Goal: Information Seeking & Learning: Check status

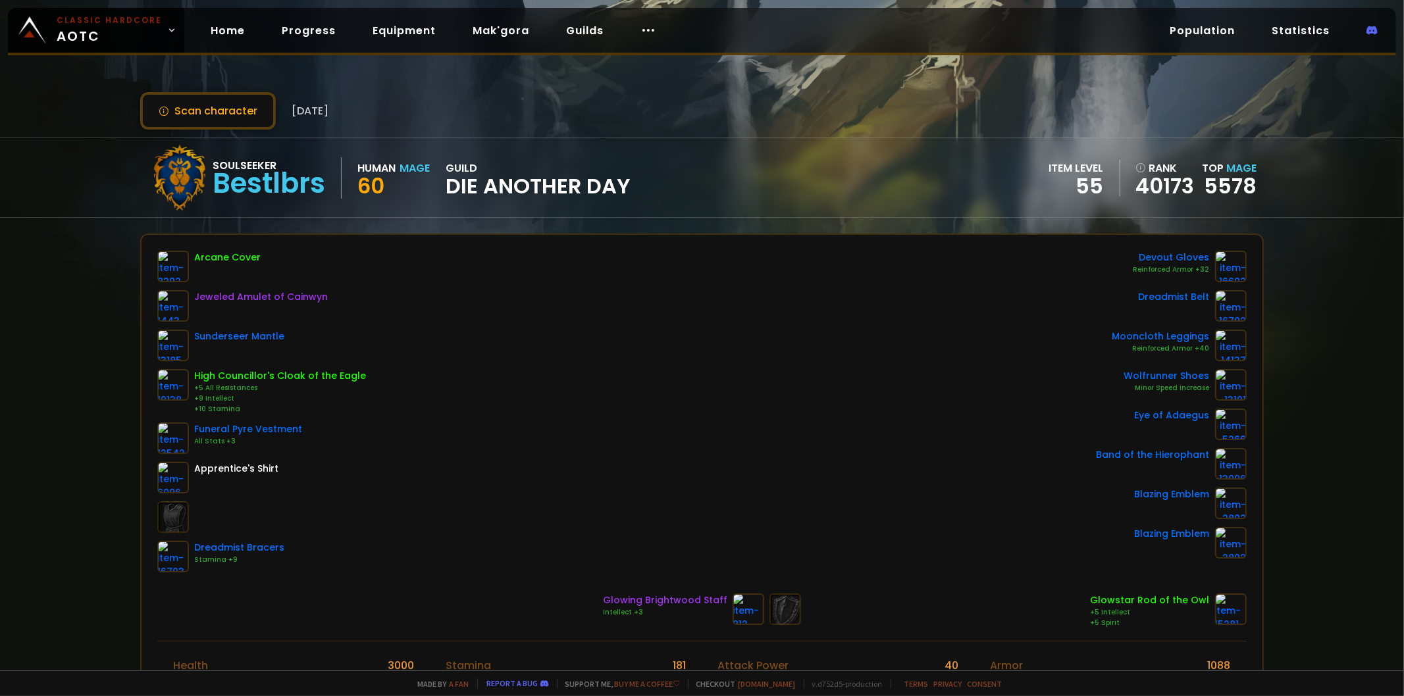
click at [309, 106] on span "[DATE]" at bounding box center [310, 111] width 37 height 16
click at [231, 109] on button "Scan character" at bounding box center [208, 111] width 136 height 38
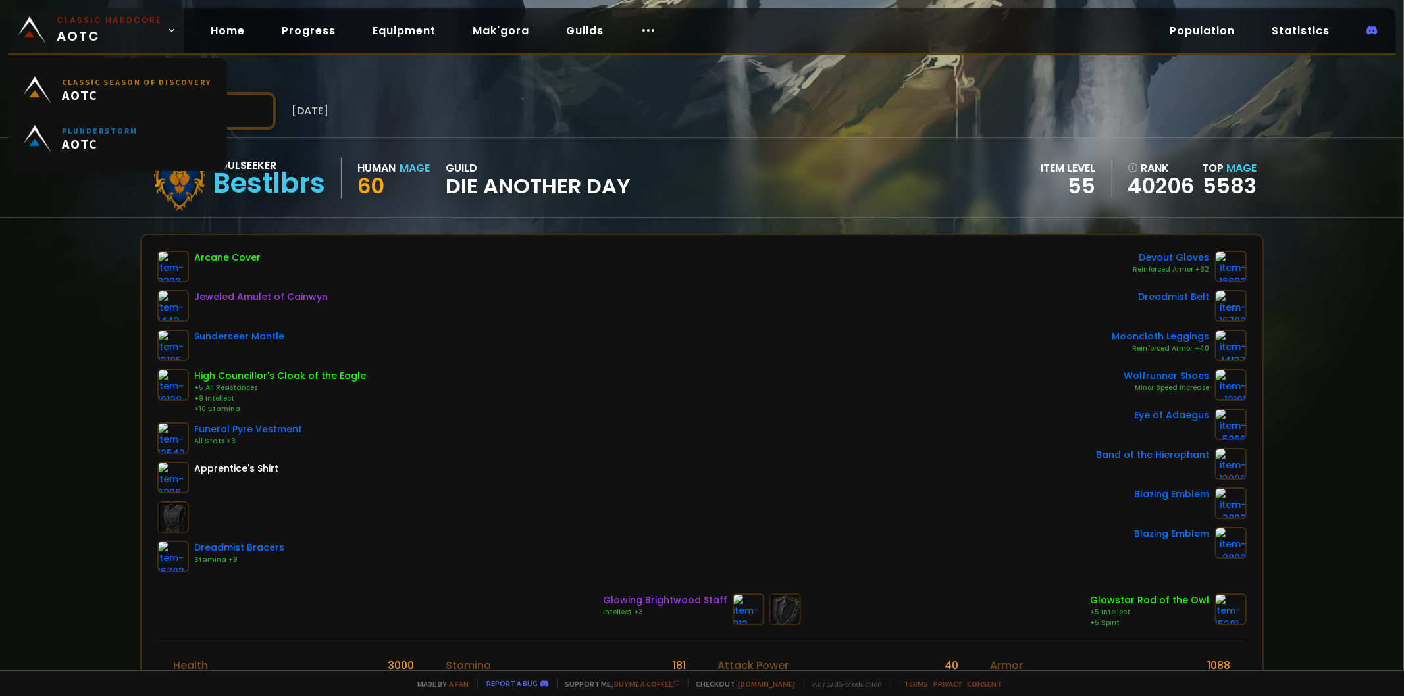
click at [38, 34] on img at bounding box center [32, 30] width 28 height 28
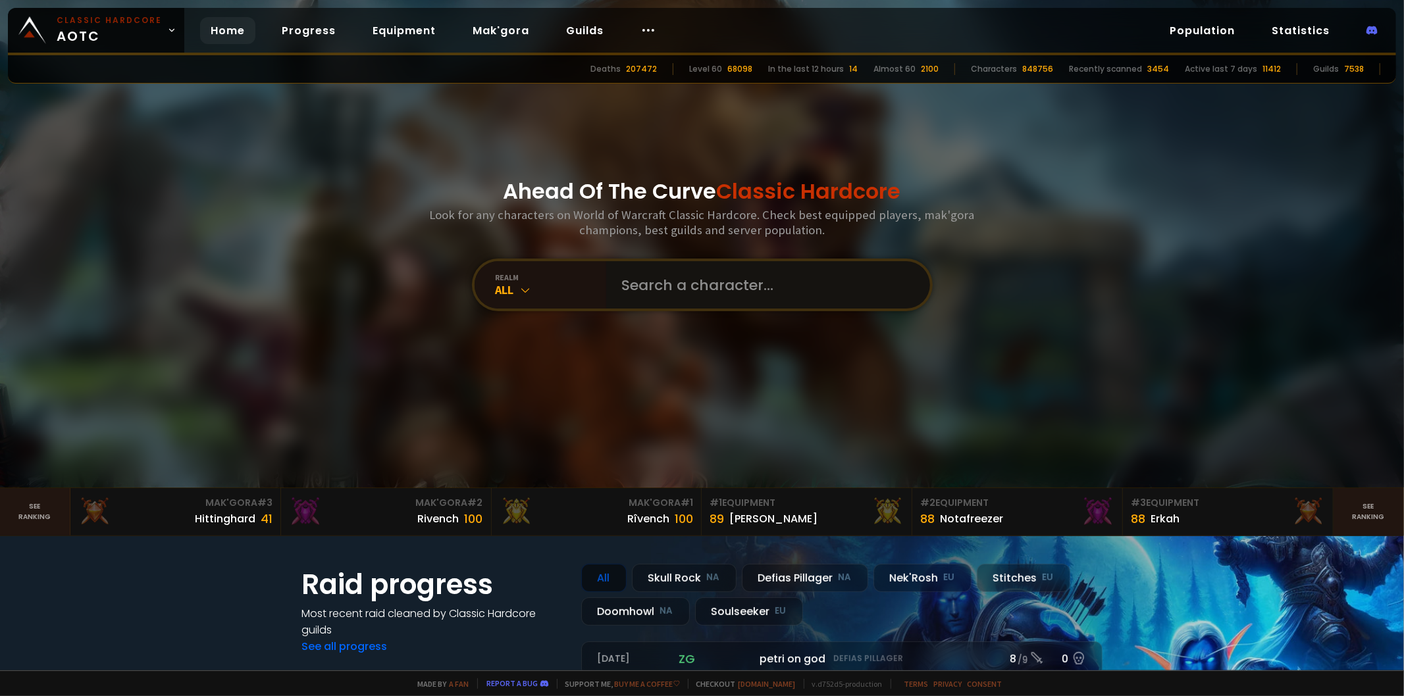
click at [744, 283] on input "text" at bounding box center [764, 284] width 300 height 47
type input "exfoolish"
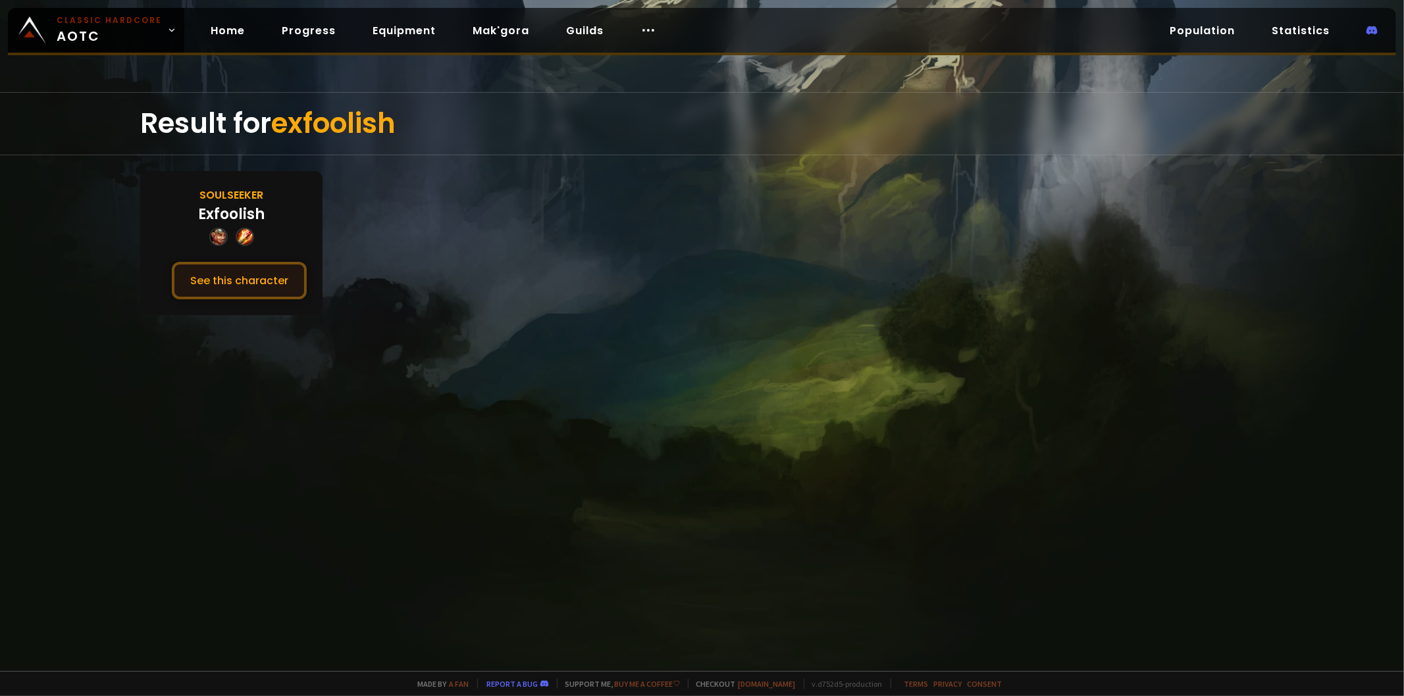
click at [269, 288] on button "See this character" at bounding box center [239, 281] width 135 height 38
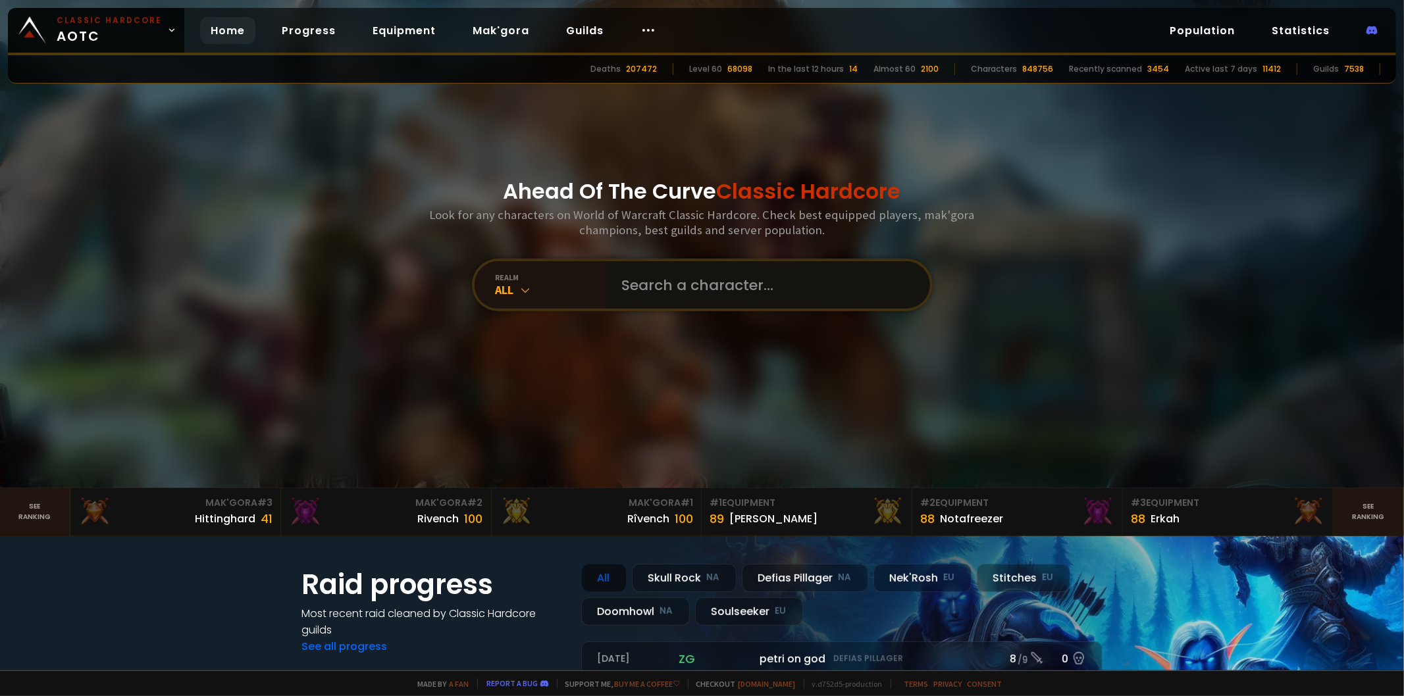
click at [727, 281] on input "text" at bounding box center [764, 284] width 300 height 47
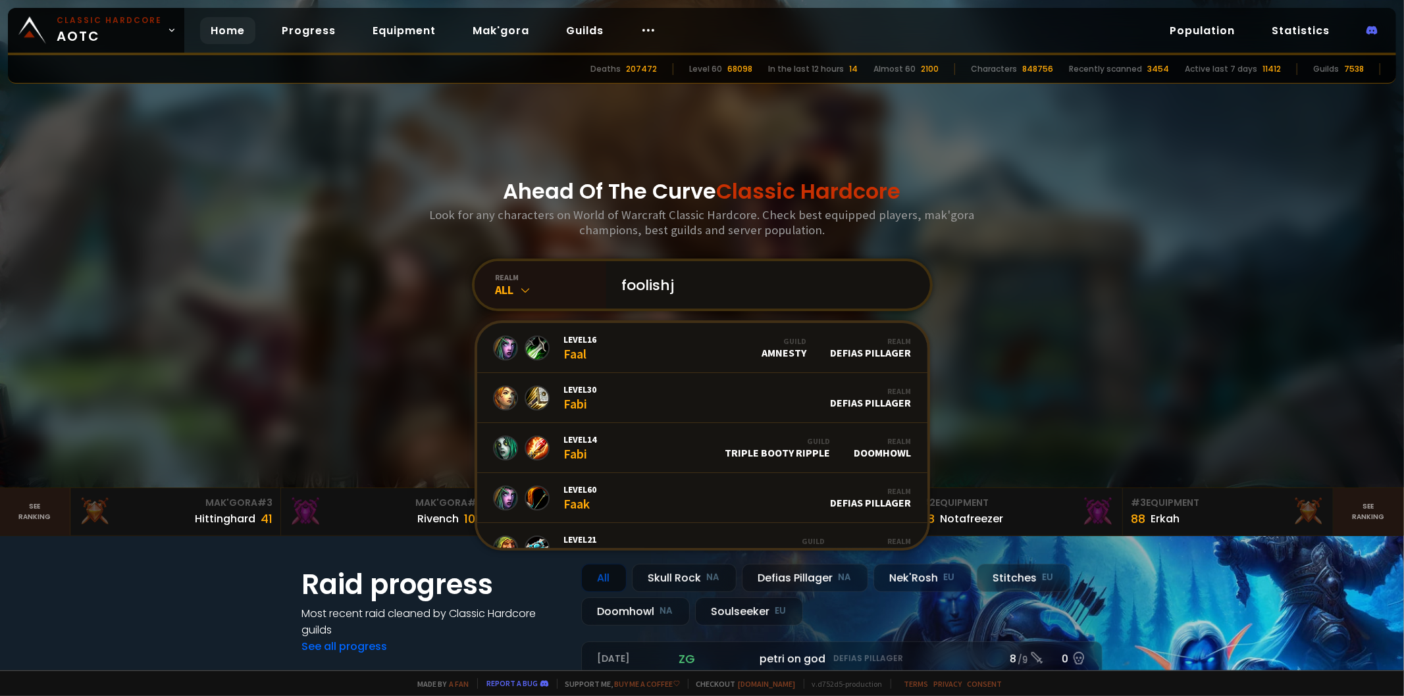
type input "foolish"
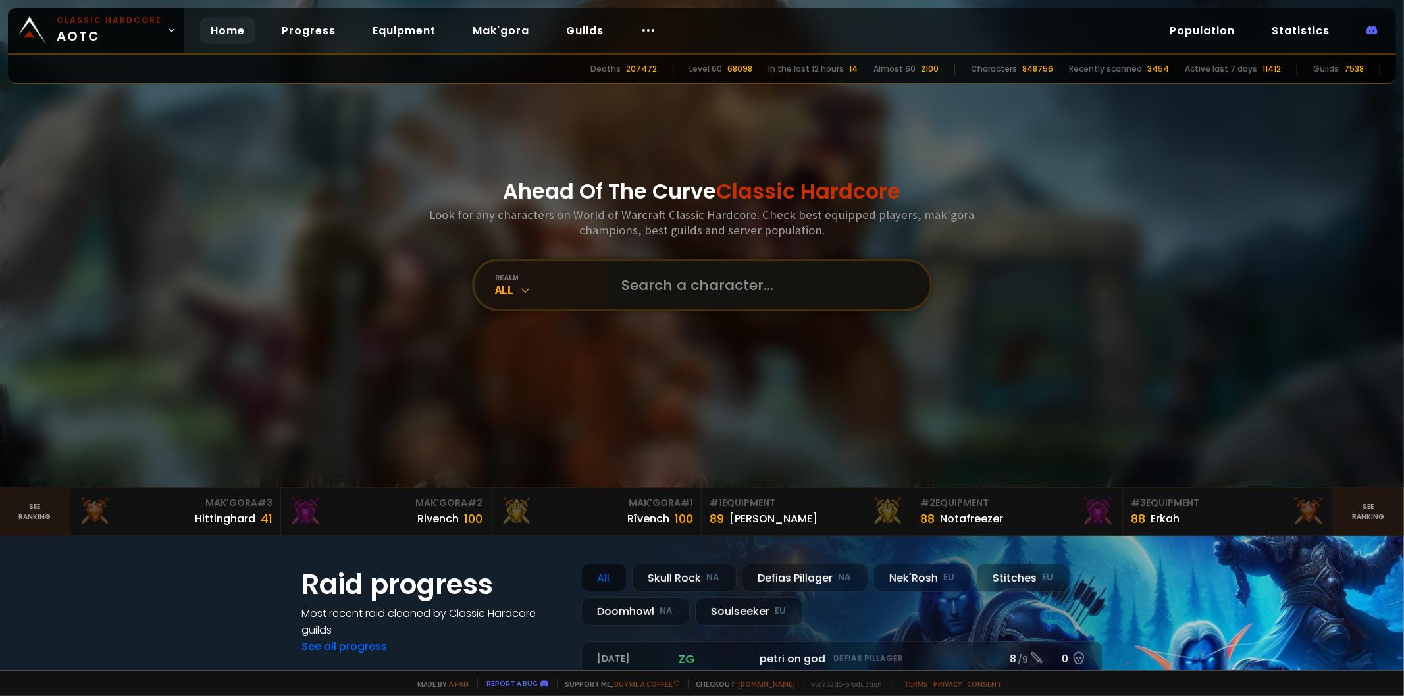
click at [662, 294] on input "text" at bounding box center [764, 284] width 300 height 47
type input "msbaba"
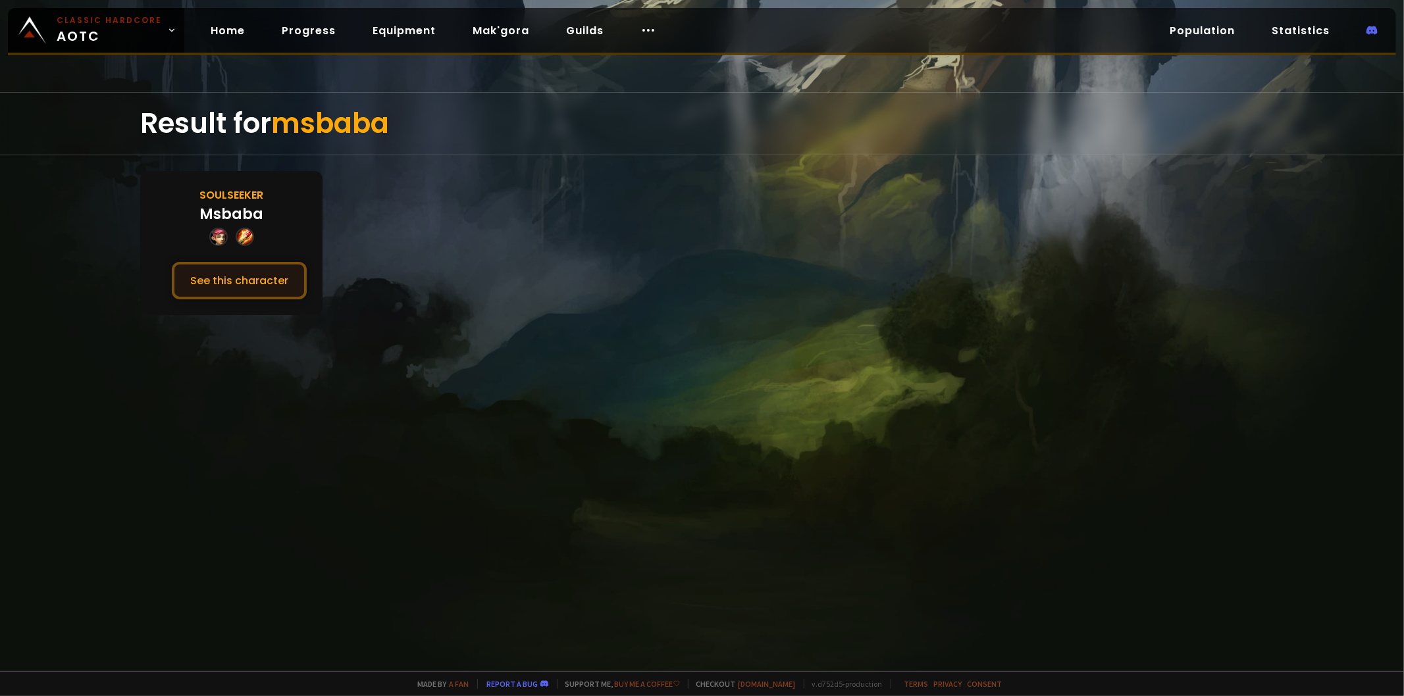
click at [298, 267] on button "See this character" at bounding box center [239, 281] width 135 height 38
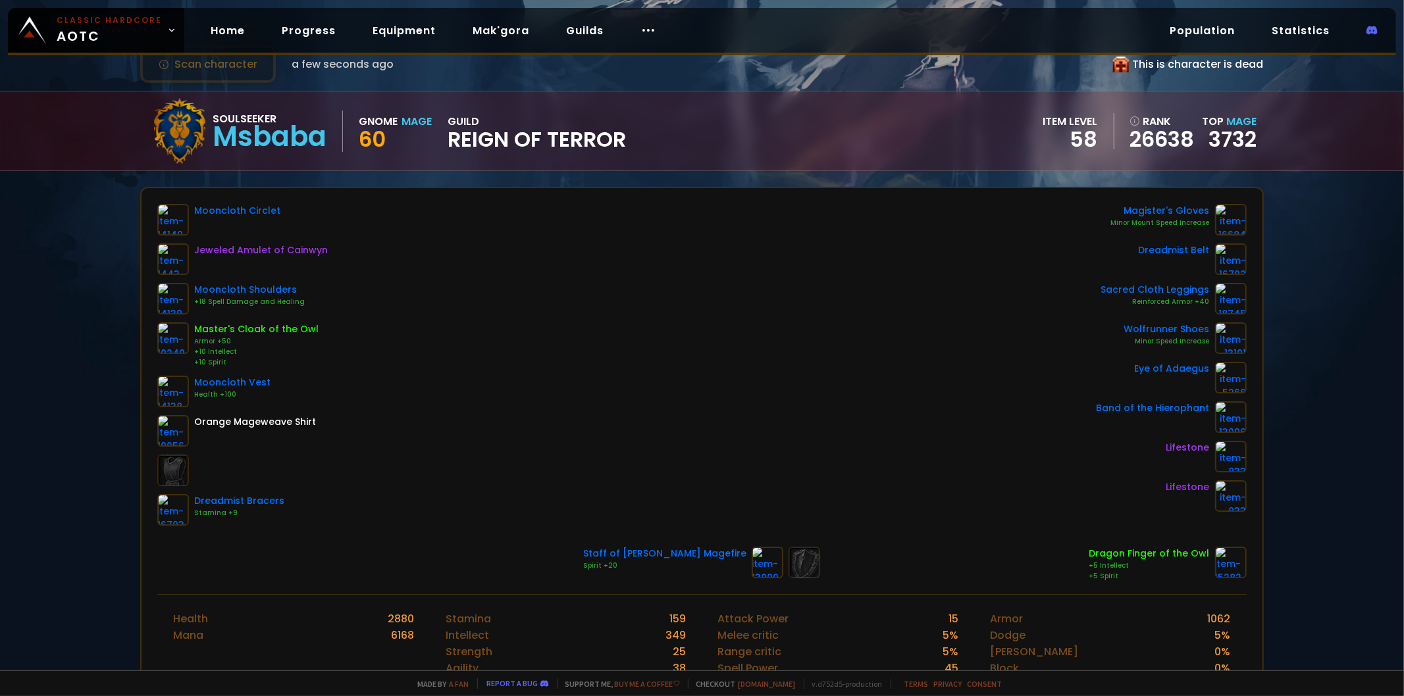
scroll to position [73, 0]
